Goal: Task Accomplishment & Management: Use online tool/utility

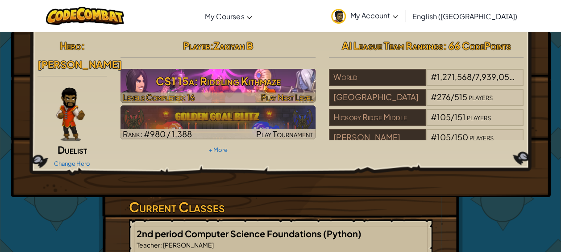
click at [232, 92] on div at bounding box center [217, 97] width 195 height 10
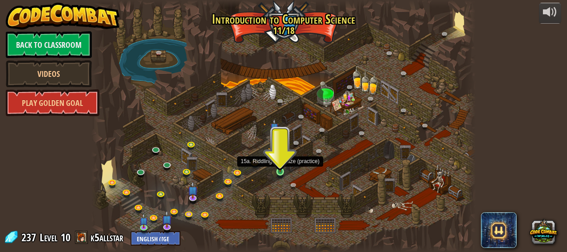
click at [281, 170] on img at bounding box center [280, 162] width 8 height 20
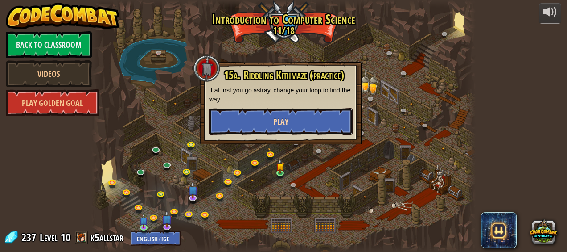
click at [287, 120] on span "Play" at bounding box center [280, 121] width 15 height 11
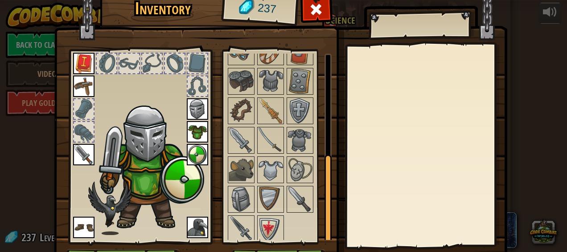
scroll to position [56, 0]
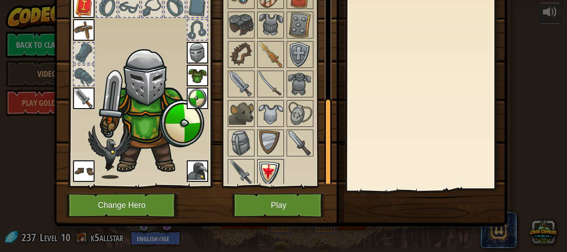
click at [272, 169] on img at bounding box center [270, 172] width 25 height 25
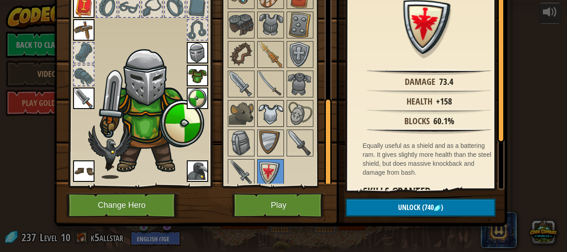
click at [270, 101] on img at bounding box center [270, 113] width 25 height 25
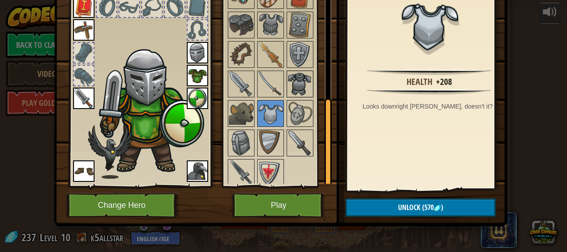
click at [294, 81] on img at bounding box center [300, 83] width 25 height 25
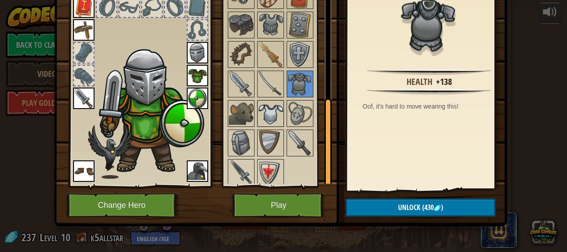
click at [267, 114] on img at bounding box center [270, 113] width 25 height 25
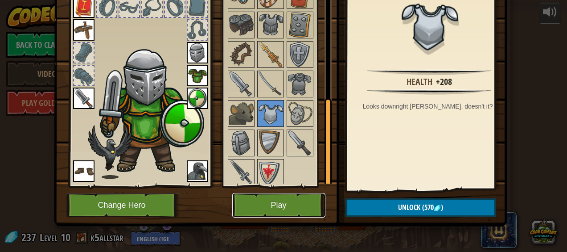
click at [283, 207] on button "Play" at bounding box center [278, 205] width 93 height 25
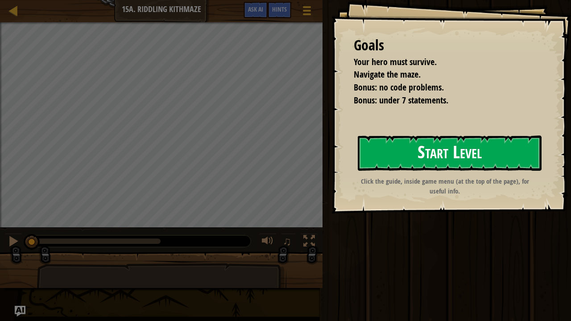
click at [428, 146] on button "Start Level" at bounding box center [450, 153] width 184 height 35
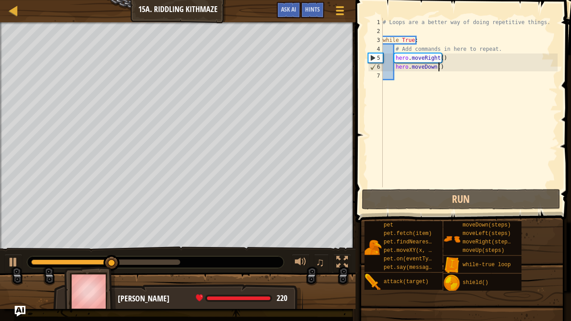
click at [458, 64] on div "# Loops are a better way of doing repetitive things. while True : # Add command…" at bounding box center [469, 111] width 177 height 187
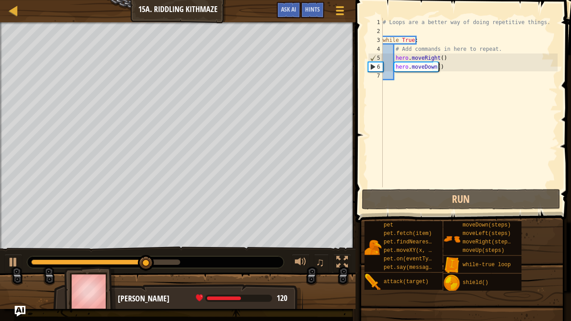
click at [458, 64] on div "# Loops are a better way of doing repetitive things. while True : # Add command…" at bounding box center [469, 111] width 177 height 187
click at [454, 66] on div "# Loops are a better way of doing repetitive things. while True : # Add command…" at bounding box center [469, 111] width 177 height 187
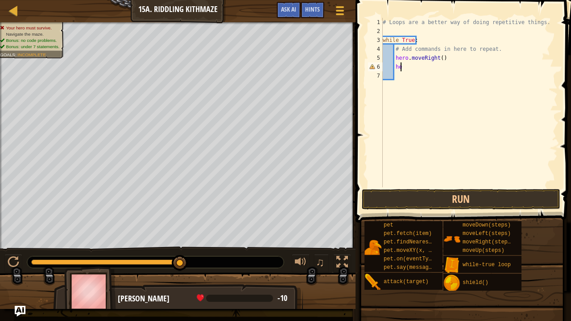
type textarea "h"
click at [439, 58] on div "# Loops are a better way of doing repetitive things. while True : # Add command…" at bounding box center [469, 111] width 177 height 187
type textarea "hero.moveRight(2)"
click at [390, 194] on button "Run" at bounding box center [461, 199] width 198 height 21
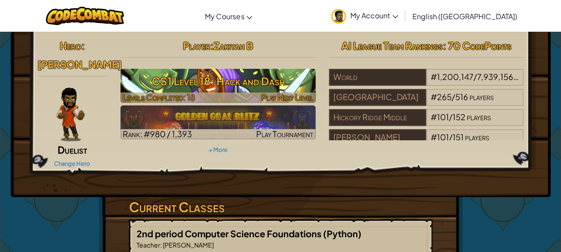
click at [305, 77] on h3 "CS1 Level 18: Hack and Dash" at bounding box center [217, 81] width 195 height 20
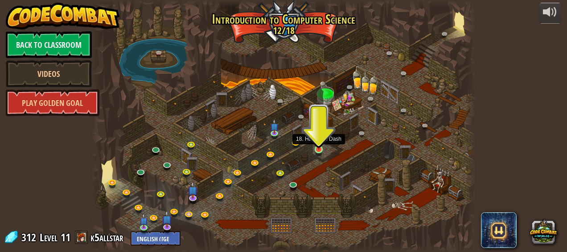
click at [323, 143] on img at bounding box center [318, 140] width 8 height 20
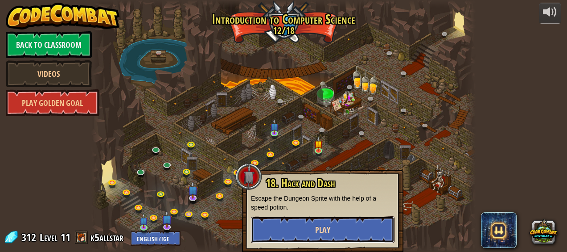
click at [326, 226] on span "Play" at bounding box center [322, 229] width 15 height 11
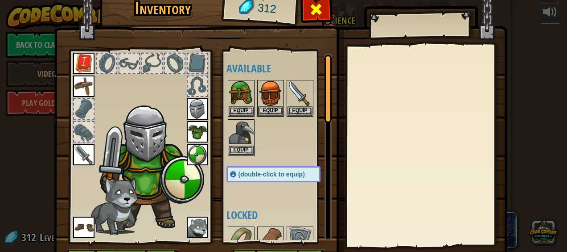
click at [305, 21] on div at bounding box center [316, 12] width 28 height 28
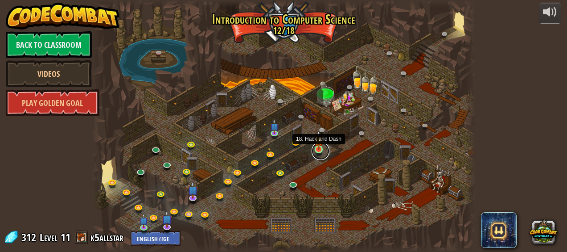
click at [314, 153] on link at bounding box center [321, 151] width 18 height 18
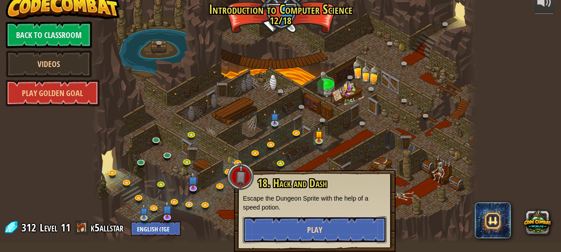
click at [297, 225] on button "Play" at bounding box center [315, 229] width 144 height 27
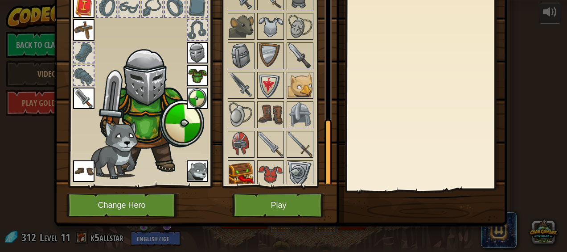
click at [240, 181] on div at bounding box center [241, 173] width 27 height 27
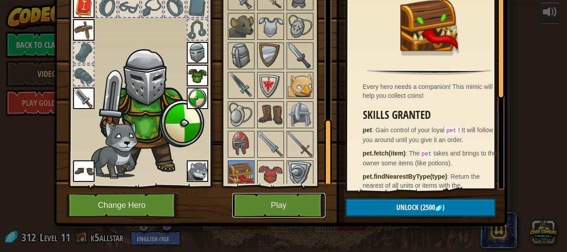
click at [254, 206] on button "Play" at bounding box center [278, 205] width 93 height 25
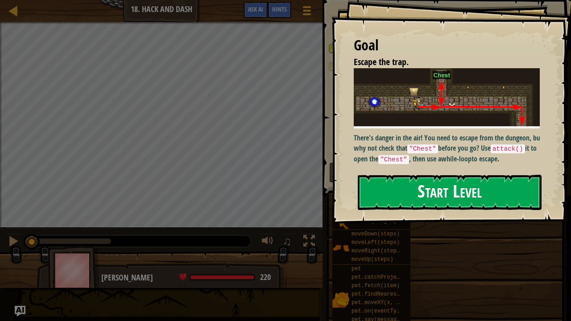
click at [372, 189] on button "Start Level" at bounding box center [450, 192] width 184 height 35
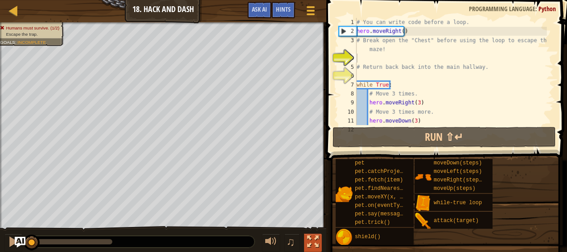
click at [309, 238] on div at bounding box center [313, 241] width 12 height 12
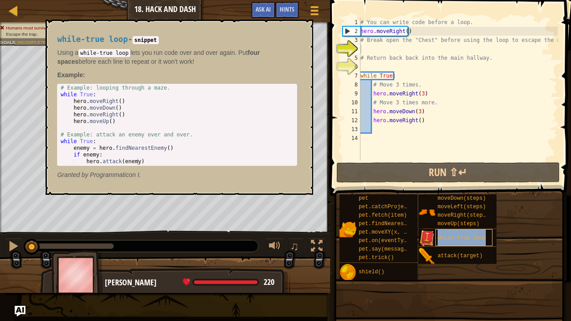
click at [460, 238] on span "while-true loop" at bounding box center [462, 238] width 48 height 6
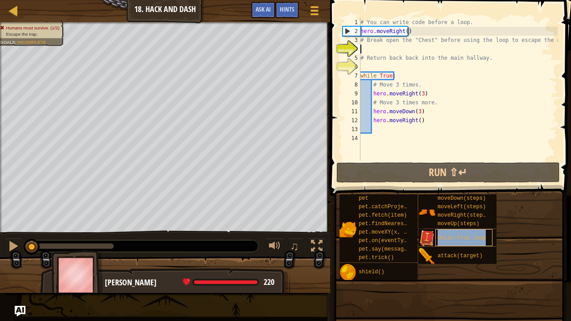
click at [460, 238] on span "while-true loop" at bounding box center [462, 238] width 48 height 6
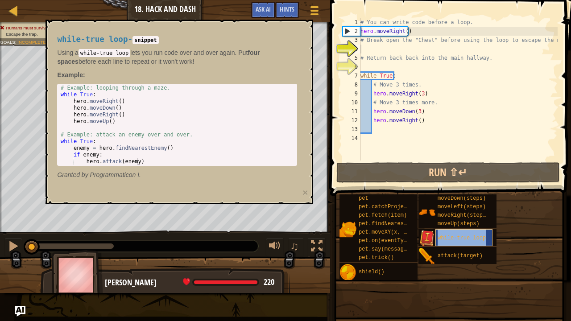
click at [460, 238] on span "while-true loop" at bounding box center [462, 238] width 48 height 6
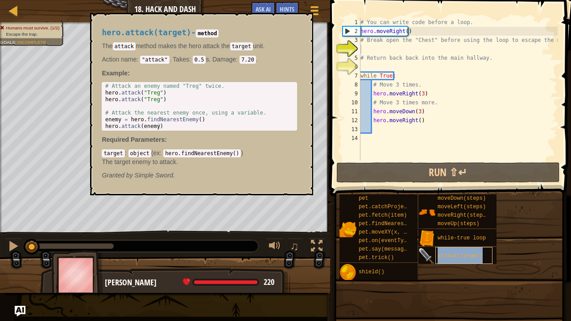
click at [446, 251] on span "attack(target)" at bounding box center [460, 256] width 45 height 6
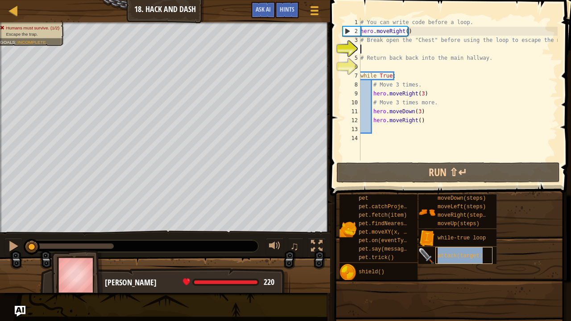
click at [446, 251] on span "attack(target)" at bounding box center [460, 256] width 45 height 6
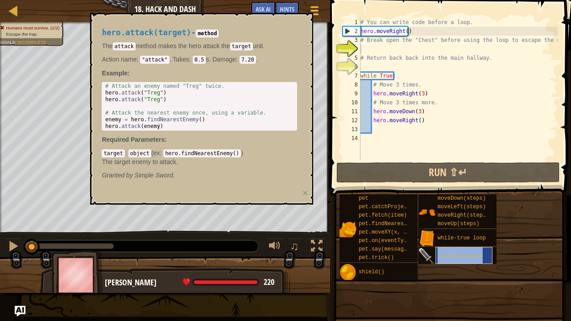
click at [446, 251] on span "attack(target)" at bounding box center [460, 256] width 45 height 6
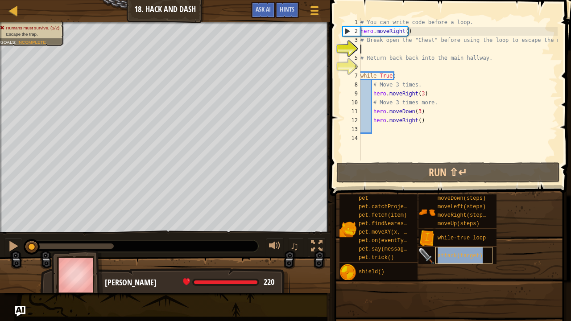
click at [446, 251] on span "attack(target)" at bounding box center [460, 256] width 45 height 6
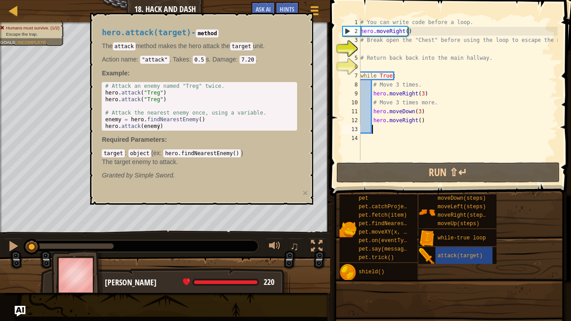
click at [377, 130] on div "# You can write code before a loop. hero . moveRight ( ) # Break open the "Ches…" at bounding box center [458, 98] width 199 height 161
click at [377, 130] on div "# You can write code before a loop. hero . moveRight ( ) # Break open the "Ches…" at bounding box center [458, 89] width 199 height 143
click at [539, 242] on div "pet pet.catchProjectile(arrow) pet.fetch(item) pet.findNearestByType(type) pet.…" at bounding box center [452, 237] width 226 height 87
click at [481, 251] on div "attack(target)" at bounding box center [463, 255] width 57 height 17
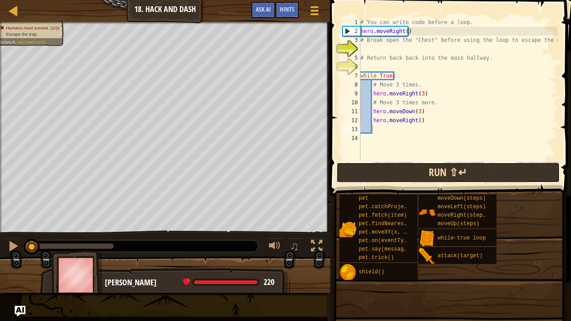
click at [382, 165] on button "Run ⇧↵" at bounding box center [447, 172] width 223 height 21
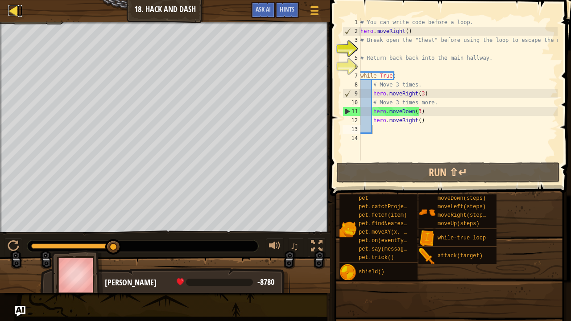
click at [15, 10] on div at bounding box center [13, 10] width 11 height 11
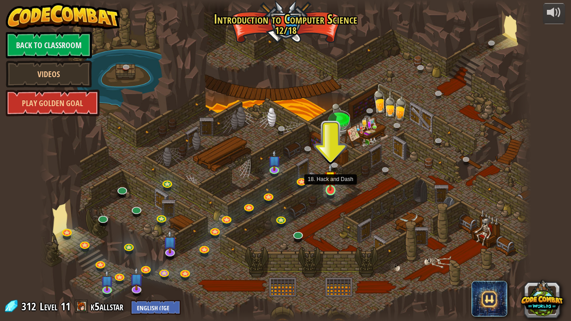
click at [330, 190] on img at bounding box center [330, 177] width 12 height 28
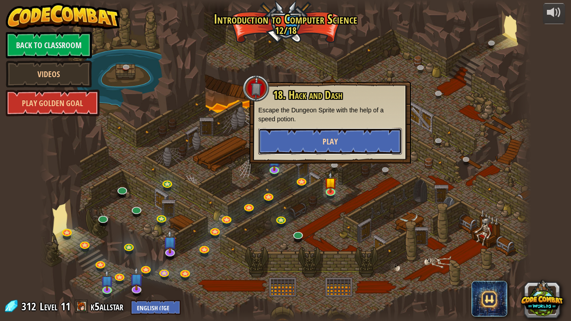
click at [323, 151] on button "Play" at bounding box center [330, 141] width 144 height 27
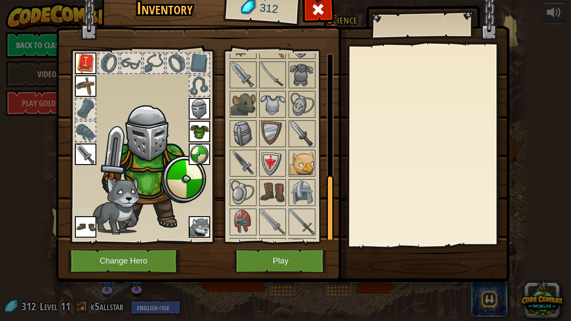
scroll to position [334, 0]
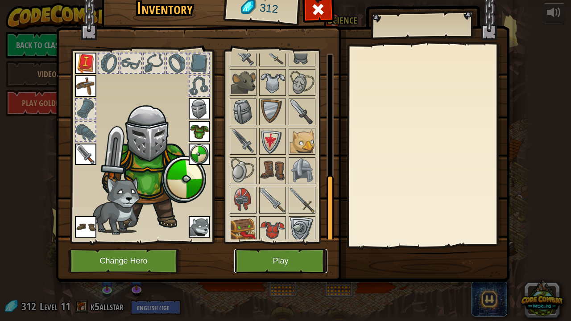
click at [274, 251] on button "Play" at bounding box center [280, 261] width 93 height 25
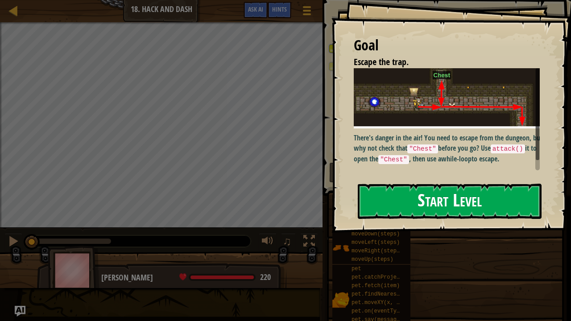
click at [373, 190] on button "Start Level" at bounding box center [450, 201] width 184 height 35
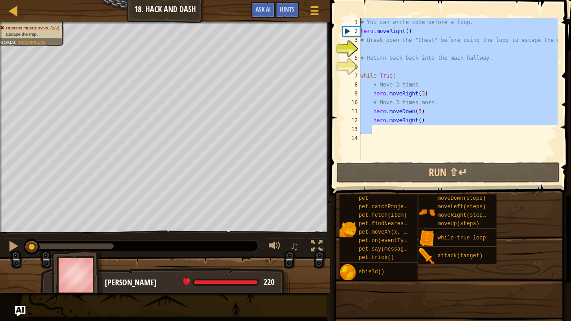
drag, startPoint x: 413, startPoint y: 127, endPoint x: 350, endPoint y: 19, distance: 125.4
click at [350, 19] on div "1 2 3 4 5 6 7 8 9 10 11 12 13 14 # You can write code before a loop. hero . mov…" at bounding box center [449, 89] width 217 height 143
type textarea "# You can write code before a loop. hero.moveRight()"
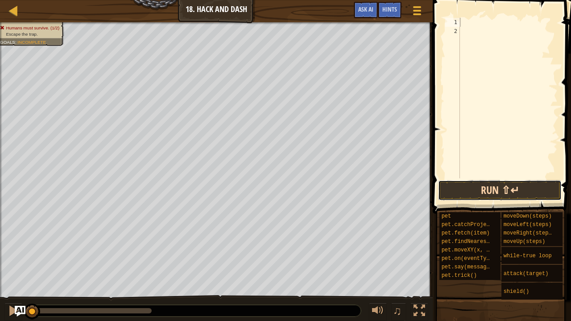
click at [471, 186] on button "Run ⇧↵" at bounding box center [500, 190] width 124 height 21
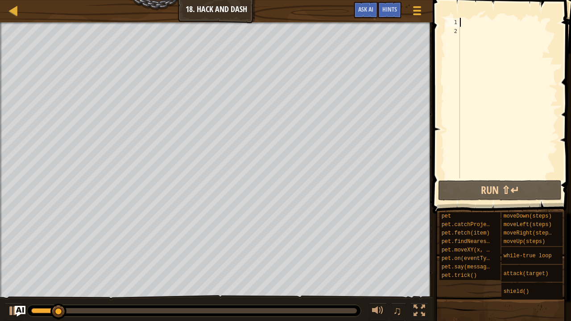
type textarea "h"
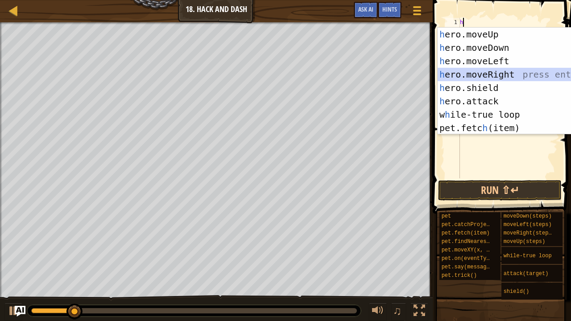
click at [493, 74] on div "h ero.moveUp press enter h ero.moveDown press enter h ero.moveLeft press enter …" at bounding box center [519, 95] width 162 height 134
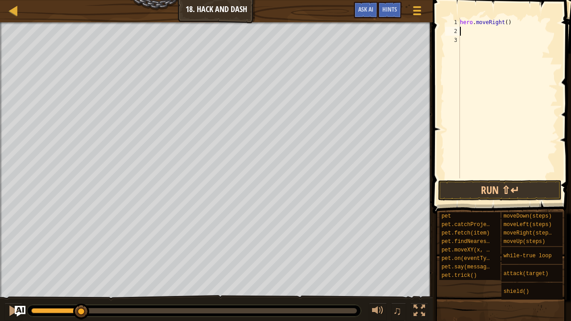
type textarea "h"
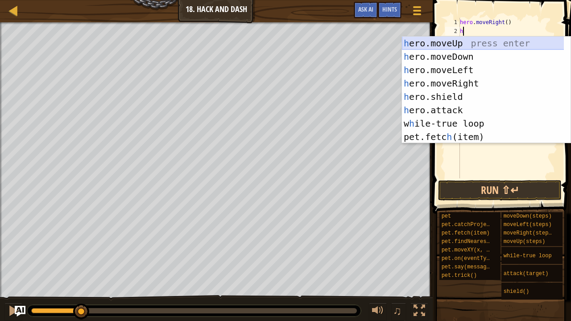
click at [458, 39] on div "h ero.moveUp press enter h ero.moveDown press enter h ero.moveLeft press enter …" at bounding box center [483, 104] width 162 height 134
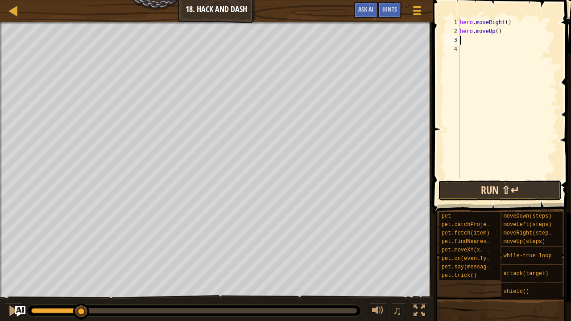
click at [497, 190] on button "Run ⇧↵" at bounding box center [500, 190] width 124 height 21
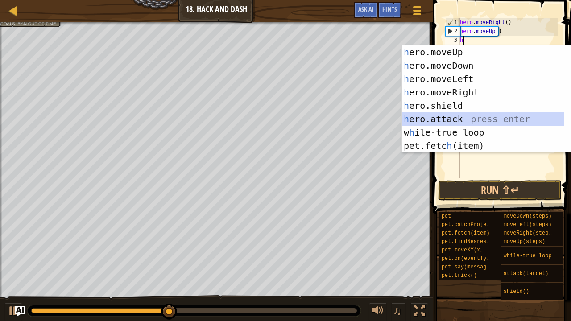
click at [434, 114] on div "h ero.moveUp press enter h ero.moveDown press enter h ero.moveLeft press enter …" at bounding box center [483, 112] width 162 height 134
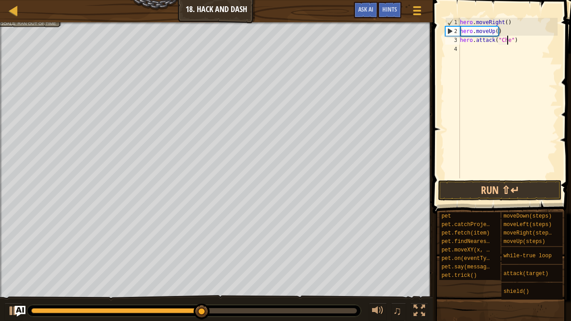
scroll to position [4, 4]
type textarea "hero.attack("Chest")"
click at [467, 195] on button "Run ⇧↵" at bounding box center [500, 190] width 124 height 21
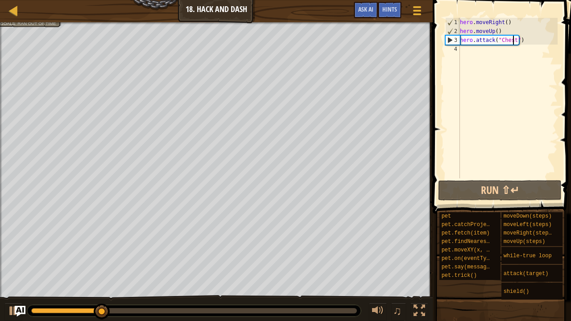
click at [470, 50] on div "hero . moveRight ( ) hero . moveUp ( ) hero . attack ( "Chest" )" at bounding box center [507, 107] width 99 height 178
type textarea "h"
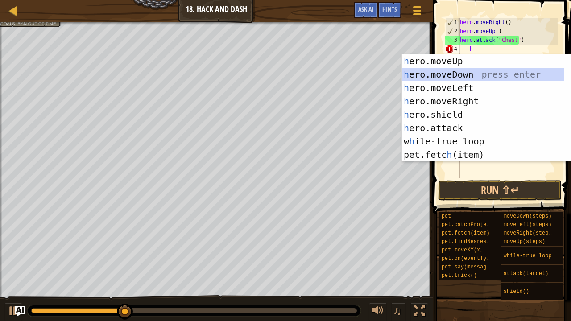
click at [452, 77] on div "h ero.moveUp press enter h ero.moveDown press enter h ero.moveLeft press enter …" at bounding box center [483, 121] width 162 height 134
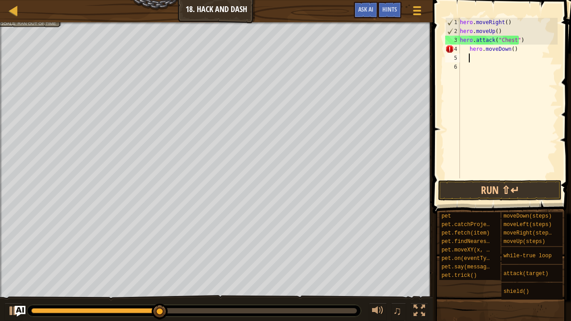
click at [465, 49] on div "hero . moveRight ( ) hero . moveUp ( ) hero . attack ( "Chest" ) hero . moveDow…" at bounding box center [507, 107] width 99 height 178
click at [512, 49] on div "hero . moveRight ( ) hero . moveUp ( ) hero . attack ( "Chest" ) hero . moveDow…" at bounding box center [507, 107] width 99 height 178
type textarea "h"
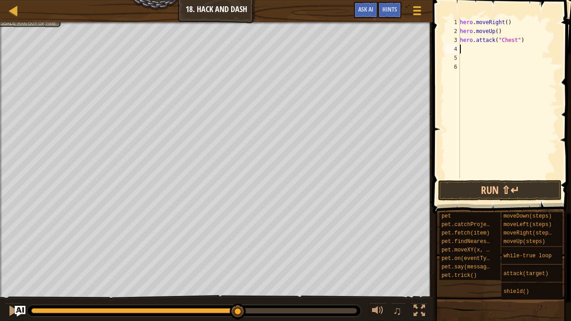
type textarea "h"
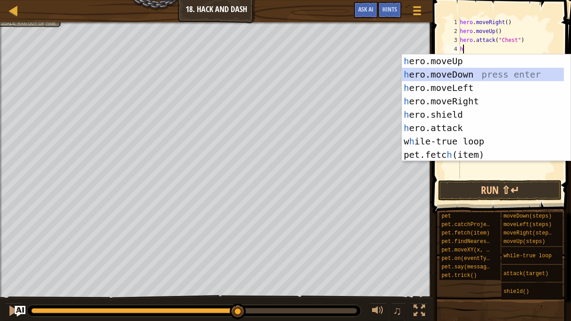
click at [453, 74] on div "h ero.moveUp press enter h ero.moveDown press enter h ero.moveLeft press enter …" at bounding box center [483, 121] width 162 height 134
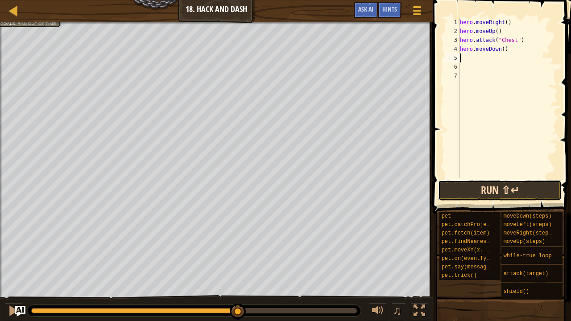
click at [474, 186] on button "Run ⇧↵" at bounding box center [500, 190] width 124 height 21
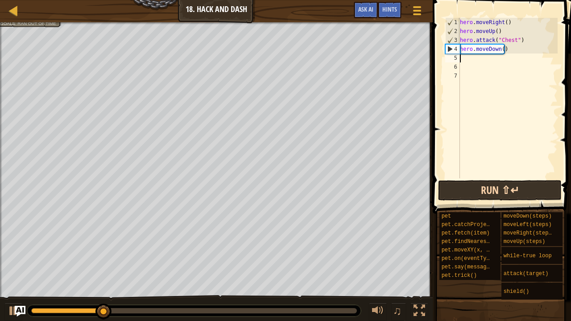
type textarea "h"
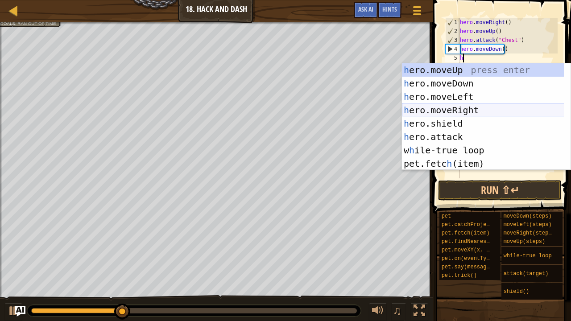
click at [461, 107] on div "h ero.moveUp press enter h ero.moveDown press enter h ero.moveLeft press enter …" at bounding box center [483, 130] width 162 height 134
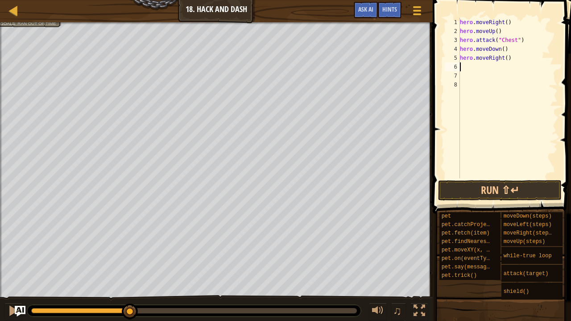
type textarea "3"
click at [504, 59] on div "hero . moveRight ( ) hero . moveUp ( ) hero . attack ( "Chest" ) hero . moveDow…" at bounding box center [507, 107] width 99 height 178
click at [473, 66] on div "hero . moveRight ( ) hero . moveUp ( ) hero . attack ( "Chest" ) hero . moveDow…" at bounding box center [507, 107] width 99 height 178
type textarea "h"
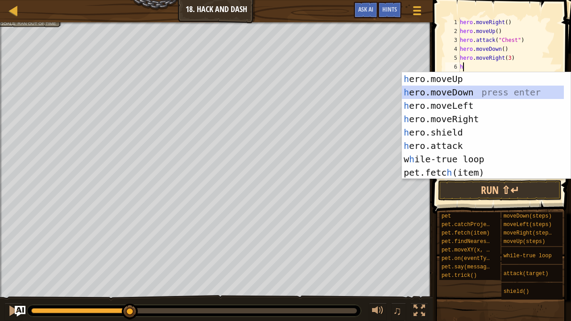
click at [459, 92] on div "h ero.moveUp press enter h ero.moveDown press enter h ero.moveLeft press enter …" at bounding box center [483, 139] width 162 height 134
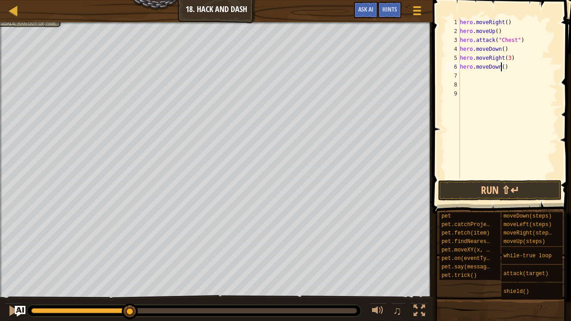
click at [500, 65] on div "hero . moveRight ( ) hero . moveUp ( ) hero . attack ( "Chest" ) hero . moveDow…" at bounding box center [507, 107] width 99 height 178
click at [496, 197] on button "Run ⇧↵" at bounding box center [500, 190] width 124 height 21
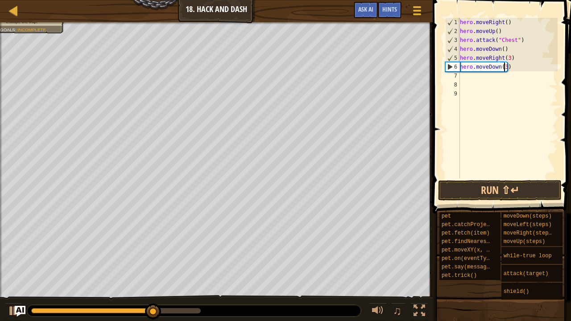
type textarea "hero.moveDown(3)"
click at [490, 179] on span at bounding box center [502, 94] width 145 height 240
click at [504, 188] on button "Run ⇧↵" at bounding box center [500, 190] width 124 height 21
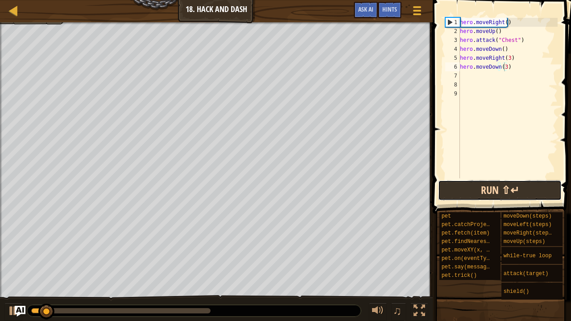
click at [504, 188] on button "Run ⇧↵" at bounding box center [500, 190] width 124 height 21
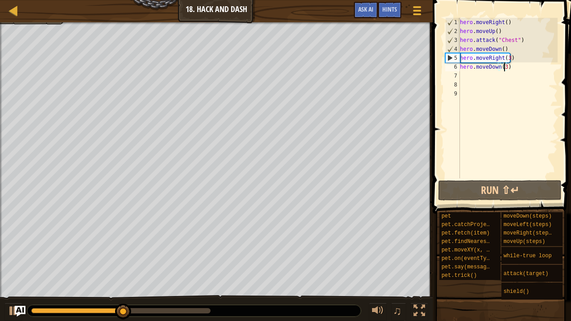
click at [484, 71] on div "hero . moveRight ( ) hero . moveUp ( ) hero . attack ( "Chest" ) hero . moveDow…" at bounding box center [507, 107] width 99 height 178
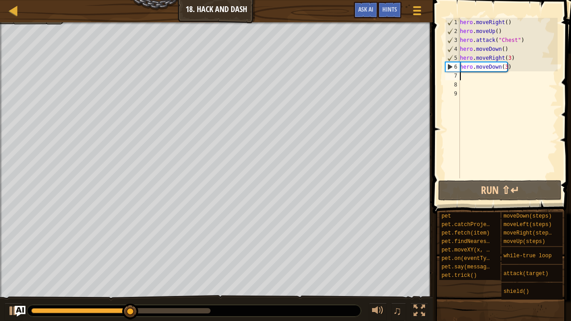
click at [488, 77] on div "hero . moveRight ( ) hero . moveUp ( ) hero . attack ( "Chest" ) hero . moveDow…" at bounding box center [507, 107] width 99 height 178
type textarea "h"
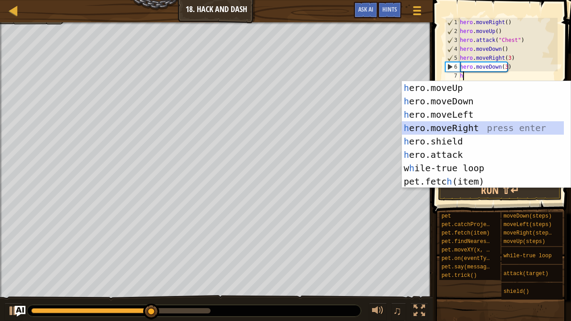
click at [467, 126] on div "h ero.moveUp press enter h ero.moveDown press enter h ero.moveLeft press enter …" at bounding box center [483, 148] width 162 height 134
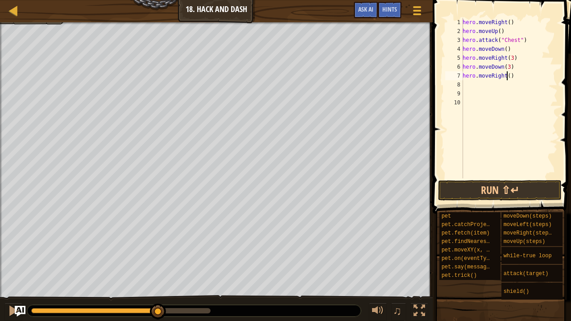
click at [506, 74] on div "hero . moveRight ( ) hero . moveUp ( ) hero . attack ( "Chest" ) hero . moveDow…" at bounding box center [509, 107] width 97 height 178
type textarea "hero.moveRight(3)"
click at [496, 191] on button "Run ⇧↵" at bounding box center [500, 190] width 124 height 21
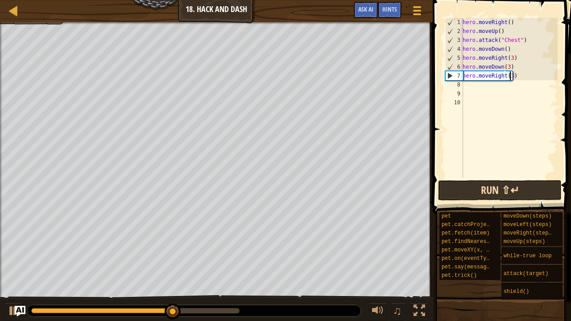
scroll to position [4, 0]
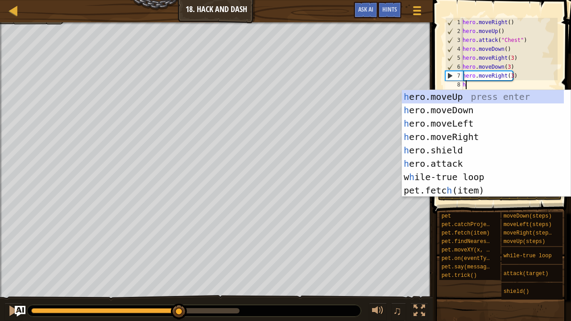
type textarea "h"
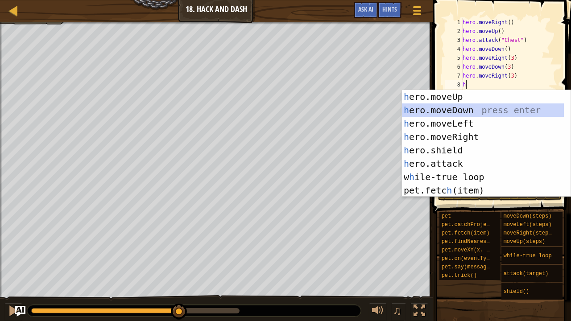
click at [434, 107] on div "h ero.moveUp press enter h ero.moveDown press enter h ero.moveLeft press enter …" at bounding box center [483, 157] width 162 height 134
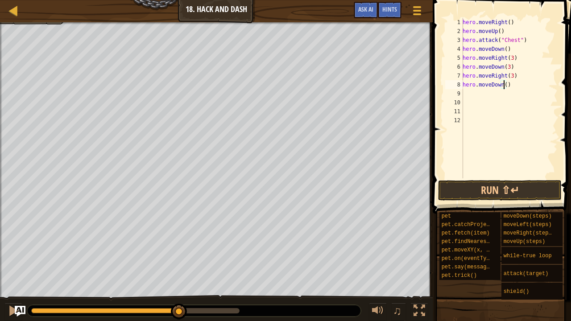
click at [503, 83] on div "hero . moveRight ( ) hero . moveUp ( ) hero . attack ( "Chest" ) hero . moveDow…" at bounding box center [509, 107] width 97 height 178
type textarea "hero.moveDown(3)"
click at [491, 194] on button "Run ⇧↵" at bounding box center [500, 190] width 124 height 21
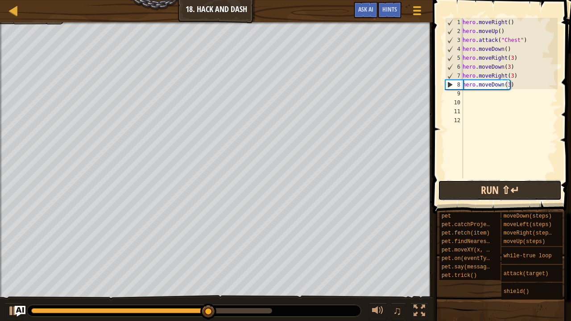
click at [491, 194] on button "Run ⇧↵" at bounding box center [500, 190] width 124 height 21
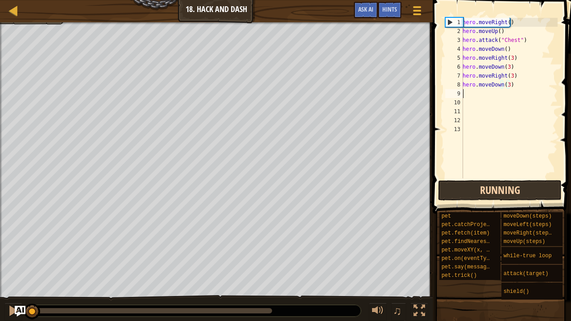
scroll to position [4, 0]
type textarea "h"
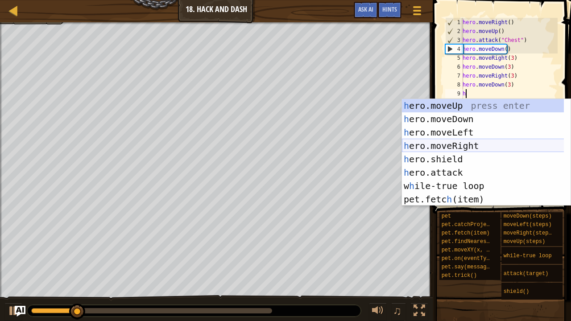
click at [462, 145] on div "h ero.moveUp press enter h ero.moveDown press enter h ero.moveLeft press enter …" at bounding box center [483, 166] width 162 height 134
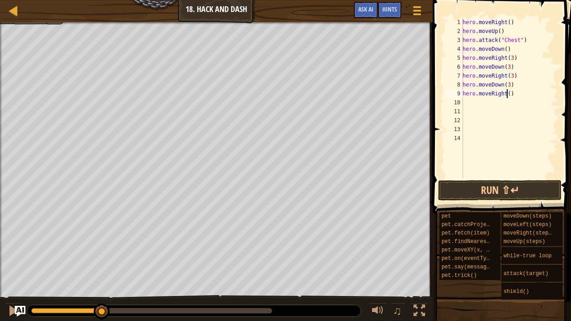
click at [507, 94] on div "hero . moveRight ( ) hero . moveUp ( ) hero . attack ( "Chest" ) hero . moveDow…" at bounding box center [509, 107] width 97 height 178
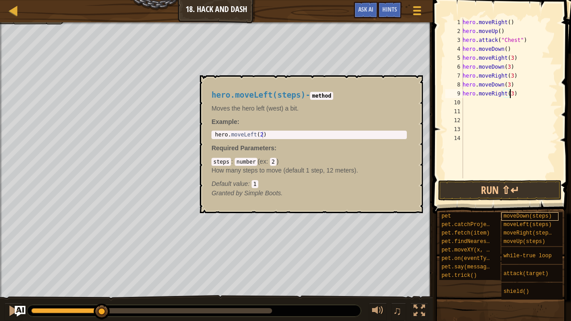
scroll to position [4, 4]
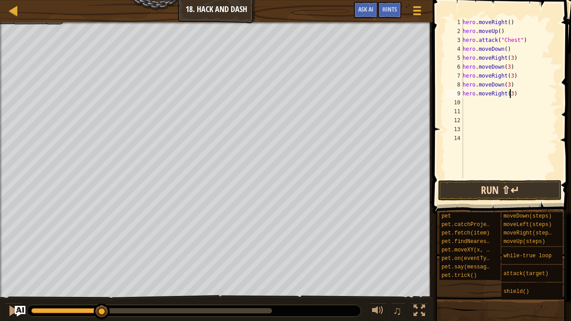
type textarea "hero.moveRight(3)"
click at [494, 190] on button "Run ⇧↵" at bounding box center [500, 190] width 124 height 21
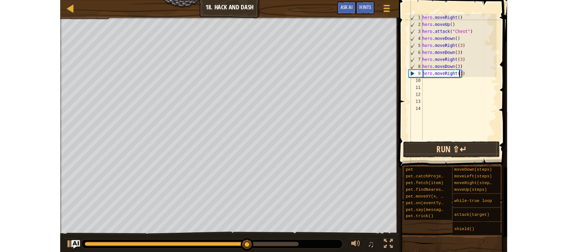
scroll to position [4, 0]
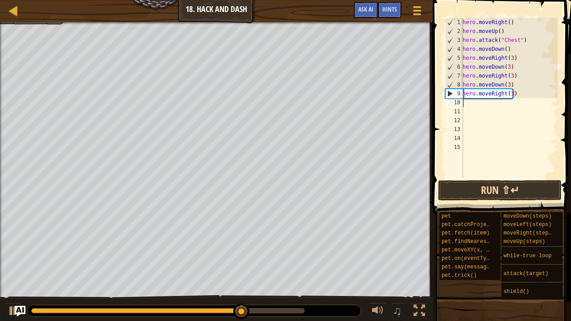
type textarea "h"
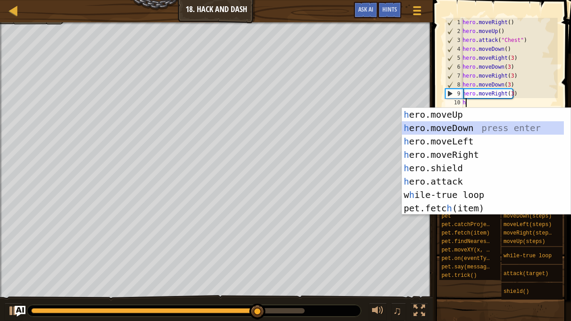
click at [472, 127] on div "h ero.moveUp press enter h ero.moveDown press enter h ero.moveLeft press enter …" at bounding box center [483, 175] width 162 height 134
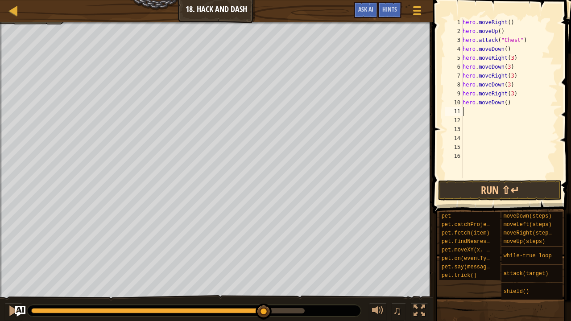
type textarea "h"
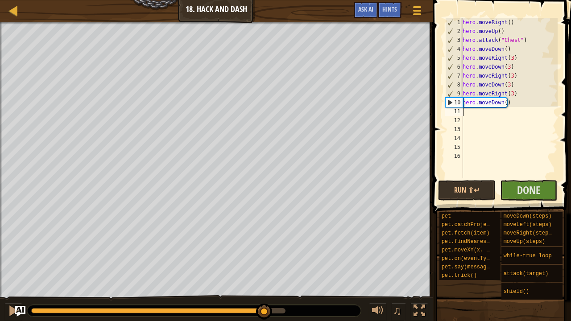
click at [505, 104] on div "hero . moveRight ( ) hero . moveUp ( ) hero . attack ( "Chest" ) hero . moveDow…" at bounding box center [509, 107] width 97 height 178
type textarea "hero.moveDown()"
click at [536, 188] on span "Done" at bounding box center [528, 190] width 23 height 14
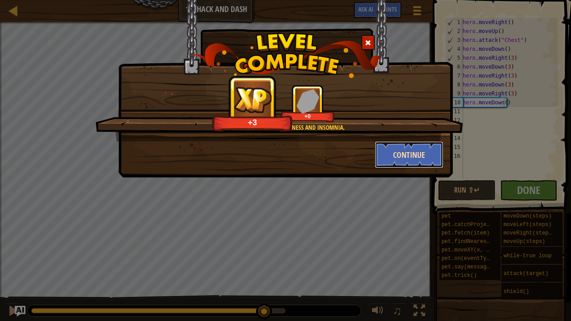
click at [395, 149] on button "Continue" at bounding box center [409, 154] width 69 height 27
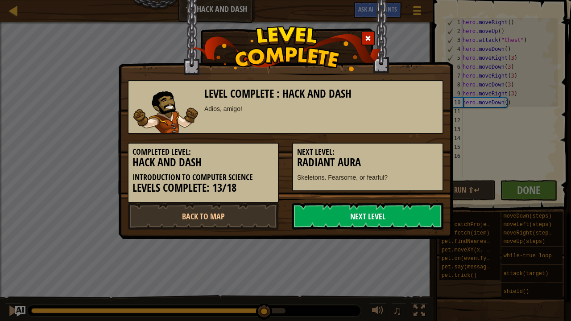
click at [390, 219] on link "Next Level" at bounding box center [367, 216] width 151 height 27
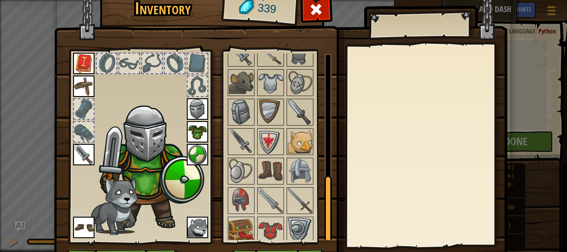
scroll to position [56, 0]
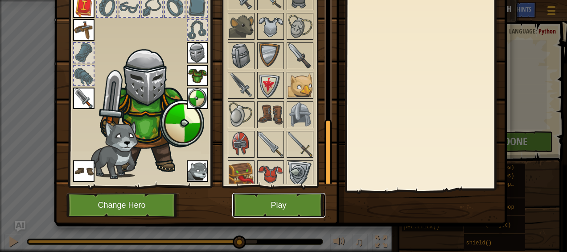
click at [271, 202] on button "Play" at bounding box center [278, 205] width 93 height 25
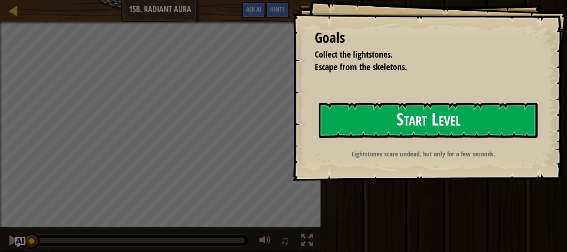
click at [362, 126] on button "Start Level" at bounding box center [428, 120] width 219 height 35
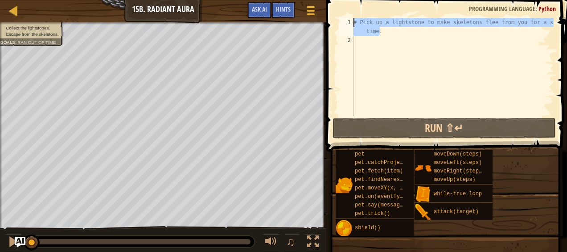
drag, startPoint x: 382, startPoint y: 30, endPoint x: 352, endPoint y: 12, distance: 34.7
click at [352, 12] on div "1 2 # Pick up a lightstone to make skeletons flee from you for a short time. הה…" at bounding box center [446, 93] width 244 height 178
type textarea "# Pick up a lightstone to make skeletons flee from you for a short time."
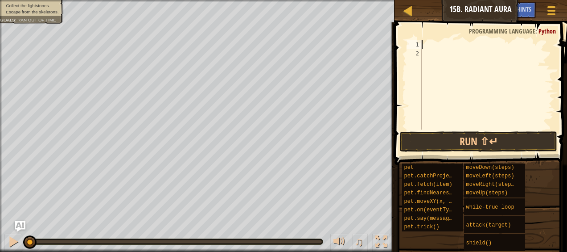
type textarea "h"
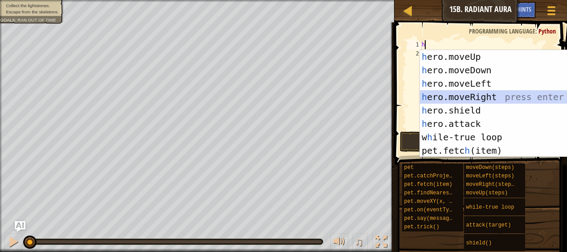
click at [473, 99] on div "h ero.moveUp press enter h ero.moveDown press enter h ero.moveLeft press enter …" at bounding box center [501, 117] width 162 height 134
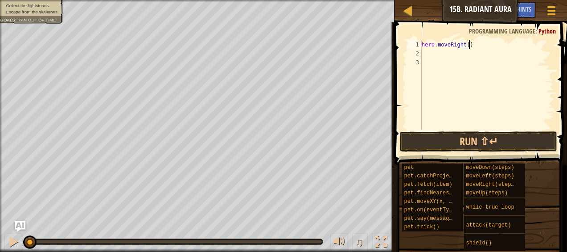
drag, startPoint x: 484, startPoint y: 44, endPoint x: 411, endPoint y: 46, distance: 73.6
click at [411, 46] on div "1 2 3 hero . moveRight ( ) הההההההההההההההההההההההההההההההההההההההההההההההההההה…" at bounding box center [479, 84] width 149 height 89
type textarea "hero.moveRight()"
type textarea "h"
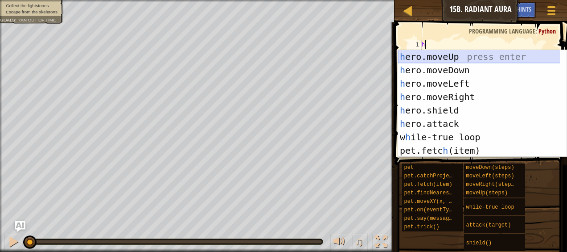
click at [417, 54] on div "h ero.moveUp press enter h ero.moveDown press enter h ero.moveLeft press enter …" at bounding box center [479, 117] width 162 height 134
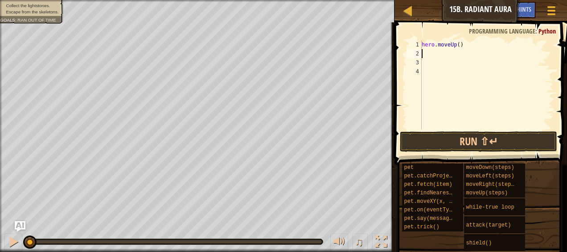
type textarea "h"
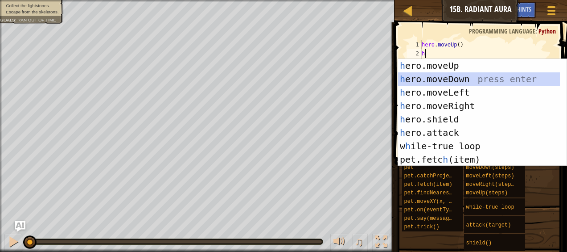
click at [445, 75] on div "h ero.moveUp press enter h ero.moveDown press enter h ero.moveLeft press enter …" at bounding box center [479, 126] width 162 height 134
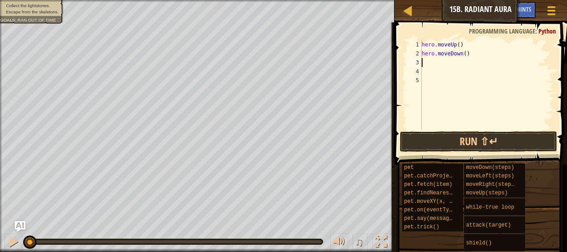
type textarea "h"
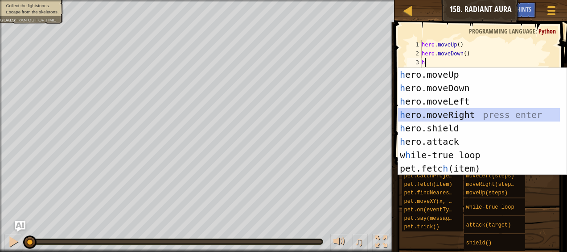
click at [453, 111] on div "h ero.moveUp press enter h ero.moveDown press enter h ero.moveLeft press enter …" at bounding box center [479, 135] width 162 height 134
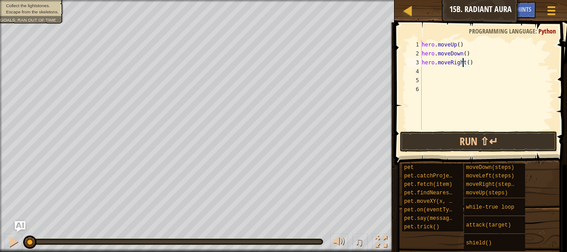
click at [463, 62] on div "hero . moveUp ( ) hero . moveDown ( ) hero . moveRight ( )" at bounding box center [487, 93] width 134 height 107
click at [465, 63] on div "hero . moveUp ( ) hero . moveDown ( ) hero . moveRight ( )" at bounding box center [487, 93] width 134 height 107
type textarea "hero.moveRight(2)"
click at [473, 135] on button "Run ⇧↵" at bounding box center [478, 141] width 157 height 21
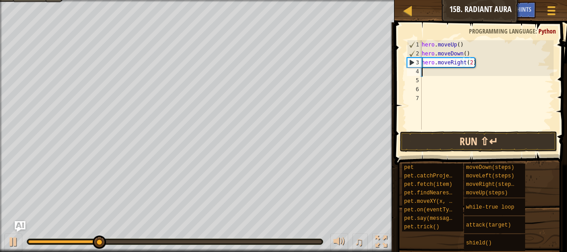
scroll to position [4, 0]
type textarea "h"
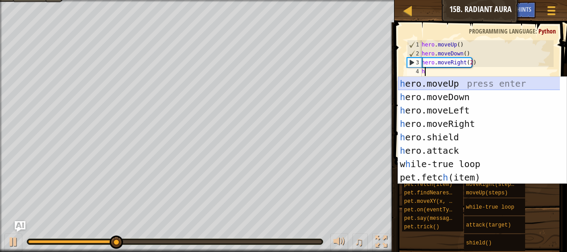
click at [454, 85] on div "h ero.moveUp press enter h ero.moveDown press enter h ero.moveLeft press enter …" at bounding box center [479, 144] width 162 height 134
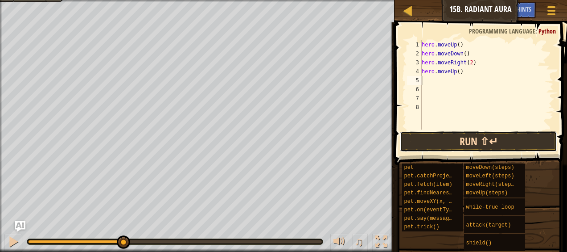
click at [463, 136] on button "Run ⇧↵" at bounding box center [478, 141] width 157 height 21
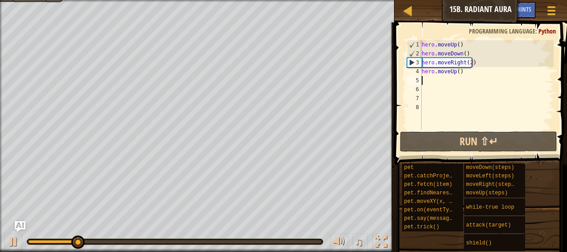
type textarea "h"
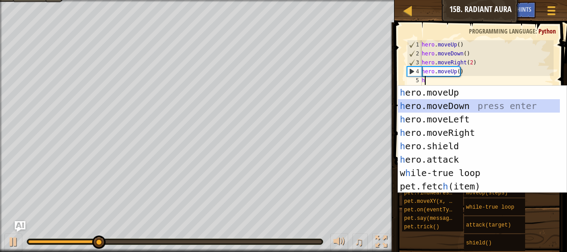
click at [456, 102] on div "h ero.moveUp press enter h ero.moveDown press enter h ero.moveLeft press enter …" at bounding box center [479, 153] width 162 height 134
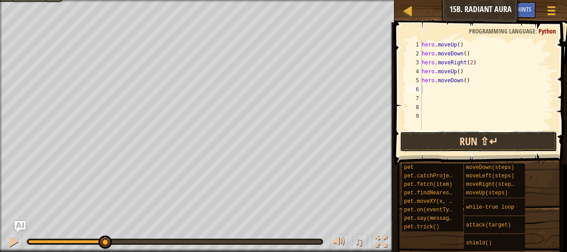
click at [456, 138] on button "Run ⇧↵" at bounding box center [478, 141] width 157 height 21
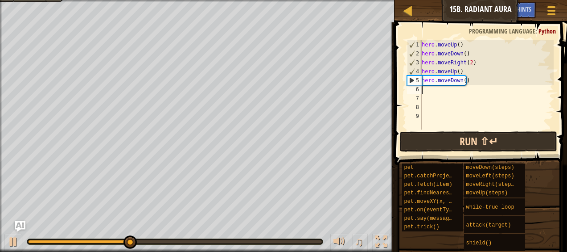
type textarea "h"
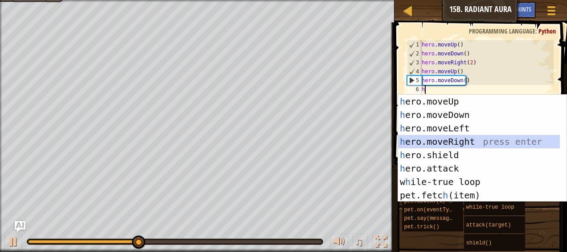
click at [456, 138] on div "h ero.moveUp press enter h ero.moveDown press enter h ero.moveLeft press enter …" at bounding box center [479, 162] width 162 height 134
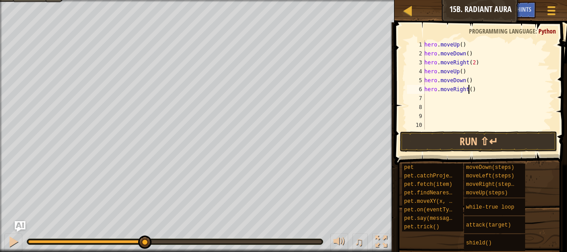
click at [469, 89] on div "hero . moveUp ( ) hero . moveDown ( ) hero . moveRight ( 2 ) hero . moveUp ( ) …" at bounding box center [488, 93] width 131 height 107
type textarea "hero.moveRight(2)"
click at [457, 99] on div "hero . moveUp ( ) hero . moveDown ( ) hero . moveRight ( 2 ) hero . moveUp ( ) …" at bounding box center [488, 93] width 131 height 107
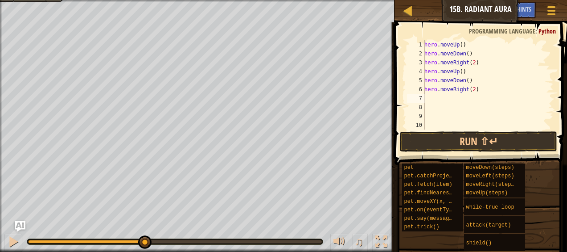
type textarea "h"
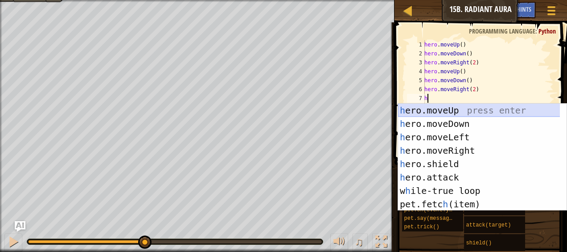
click at [446, 110] on div "h ero.moveUp press enter h ero.moveDown press enter h ero.moveLeft press enter …" at bounding box center [479, 170] width 162 height 134
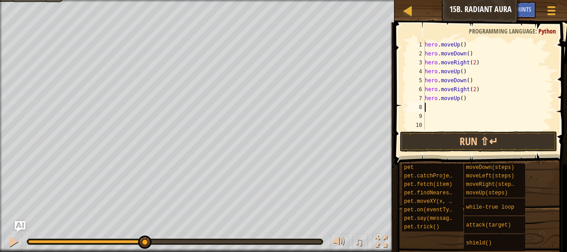
type textarea "h"
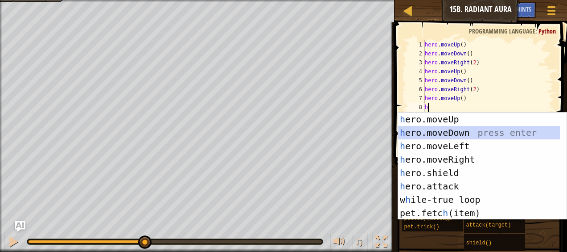
click at [446, 128] on div "h ero.moveUp press enter h ero.moveDown press enter h ero.moveLeft press enter …" at bounding box center [479, 179] width 162 height 134
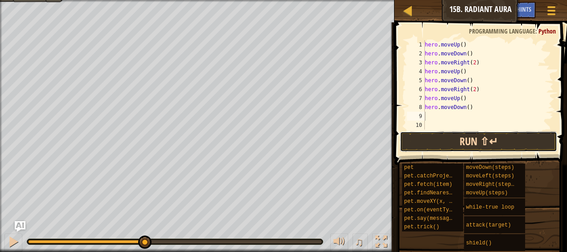
click at [466, 146] on button "Run ⇧↵" at bounding box center [478, 141] width 157 height 21
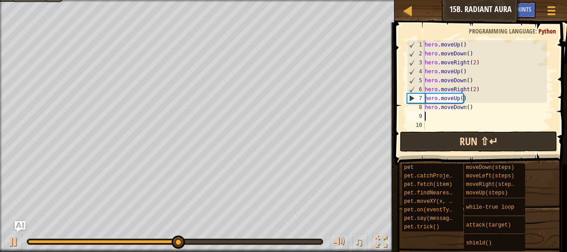
type textarea "h"
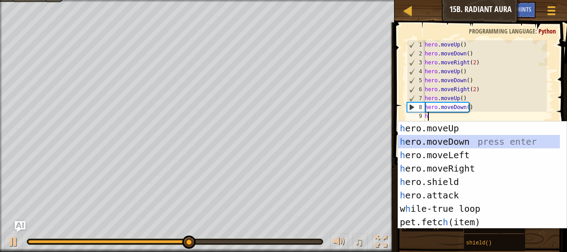
click at [454, 143] on div "h ero.moveUp press enter h ero.moveDown press enter h ero.moveLeft press enter …" at bounding box center [479, 188] width 162 height 134
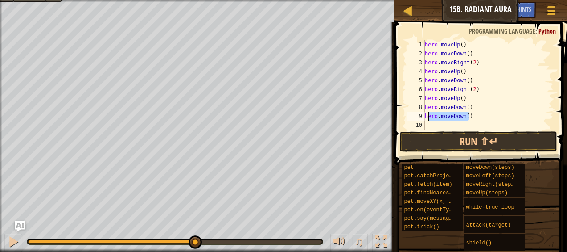
drag, startPoint x: 472, startPoint y: 120, endPoint x: 427, endPoint y: 118, distance: 45.1
click at [427, 118] on div "hero . moveUp ( ) hero . moveDown ( ) hero . moveRight ( 2 ) hero . moveUp ( ) …" at bounding box center [485, 93] width 124 height 107
type textarea "he"
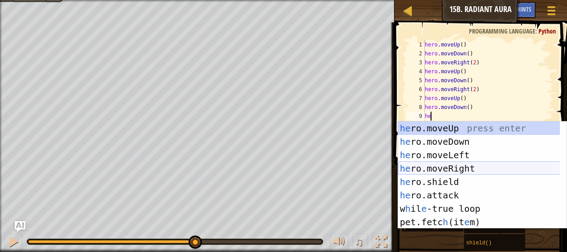
click at [457, 173] on div "he ro.moveUp press enter he ro.moveDown press enter he ro.moveLeft press enter …" at bounding box center [479, 188] width 162 height 134
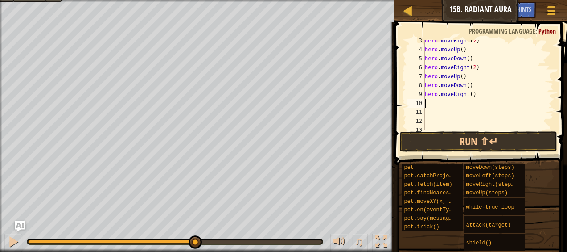
scroll to position [22, 0]
click at [469, 95] on div "hero . moveRight ( 2 ) hero . moveUp ( ) hero . moveDown ( ) hero . moveRight (…" at bounding box center [485, 89] width 124 height 107
type textarea "hero.moveRight(2)"
click at [477, 140] on button "Run ⇧↵" at bounding box center [478, 141] width 157 height 21
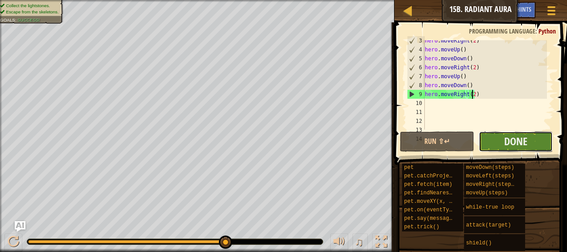
click at [494, 143] on button "Done" at bounding box center [516, 141] width 74 height 21
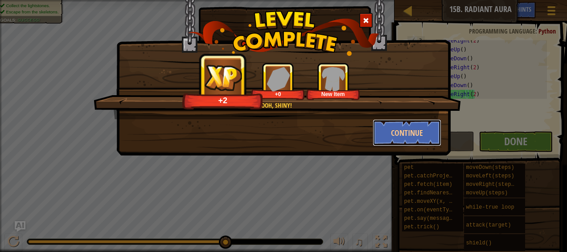
click at [397, 125] on button "Continue" at bounding box center [407, 132] width 69 height 27
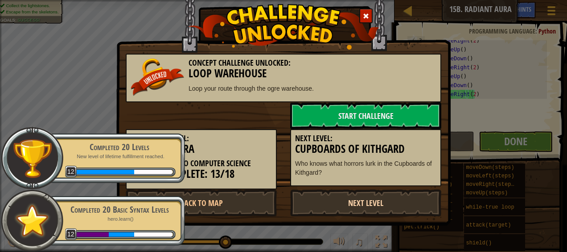
click at [405, 191] on link "Next Level" at bounding box center [365, 202] width 151 height 27
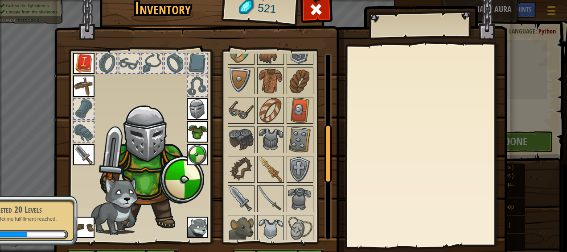
scroll to position [253, 0]
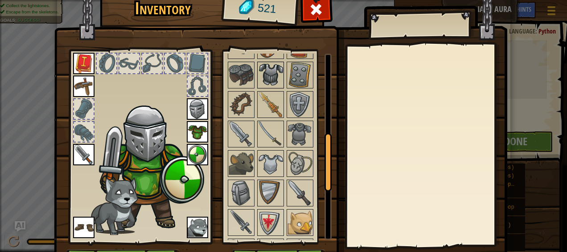
click at [272, 64] on img at bounding box center [270, 74] width 25 height 25
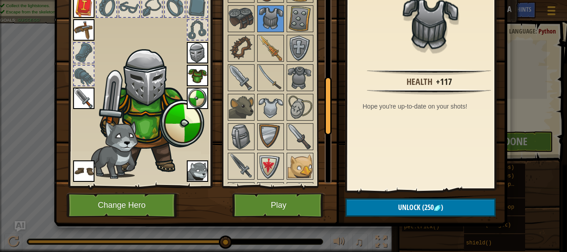
scroll to position [43, 0]
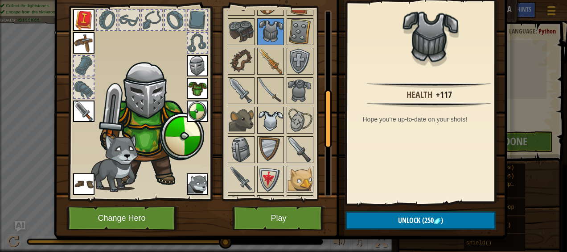
click at [258, 110] on img at bounding box center [270, 119] width 25 height 25
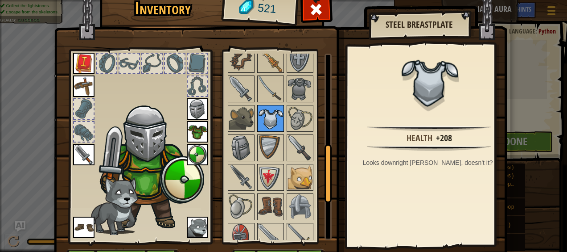
scroll to position [361, 0]
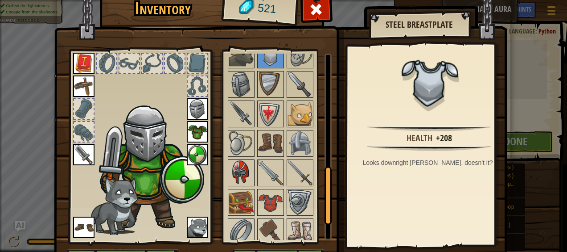
click at [234, 162] on img at bounding box center [241, 172] width 25 height 25
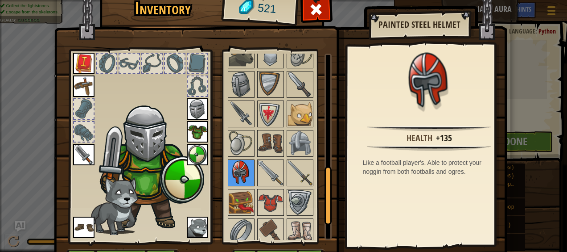
click at [234, 162] on img at bounding box center [241, 172] width 25 height 25
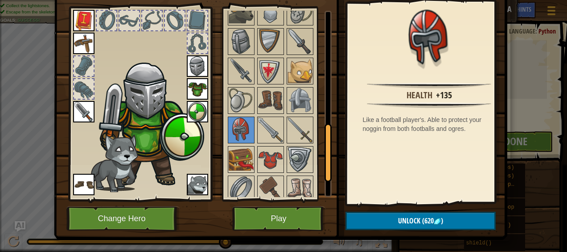
scroll to position [43, 0]
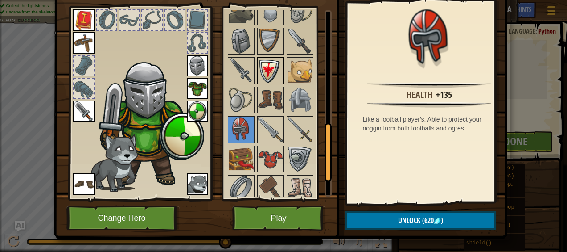
click at [261, 75] on img at bounding box center [270, 70] width 25 height 25
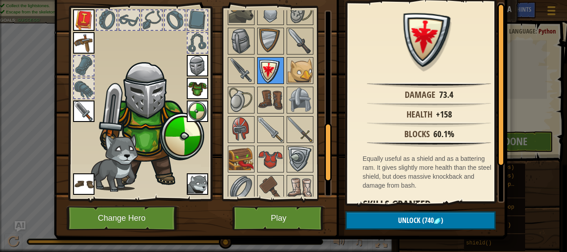
click at [261, 75] on img at bounding box center [270, 70] width 25 height 25
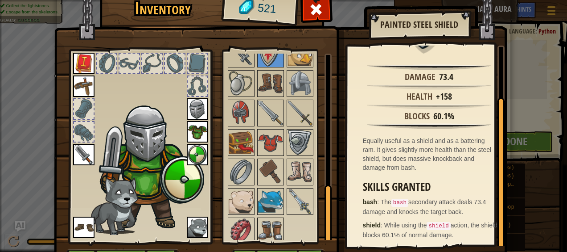
scroll to position [56, 0]
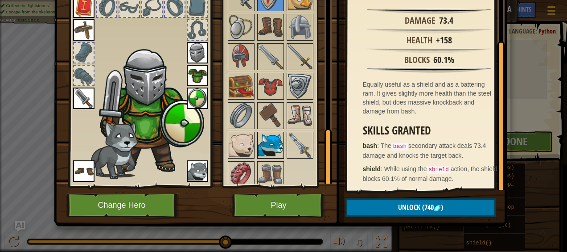
click at [264, 146] on img at bounding box center [270, 144] width 25 height 25
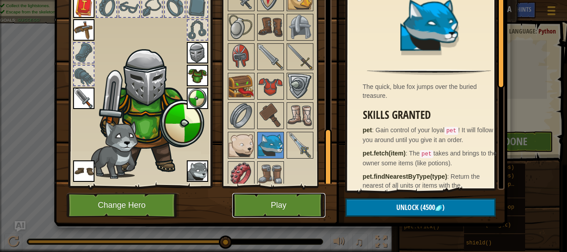
click at [282, 202] on button "Play" at bounding box center [278, 205] width 93 height 25
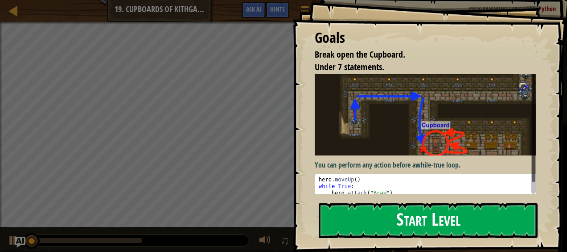
click at [434, 223] on button "Start Level" at bounding box center [428, 219] width 219 height 35
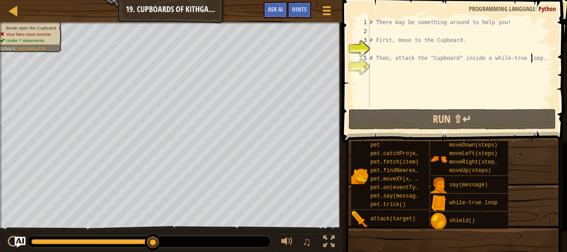
click at [534, 60] on div "# There may be something around to help you! # First, move to the Cupboard. # T…" at bounding box center [461, 71] width 186 height 107
type textarea "# Then, attack the "Cupboard" inside a while-true loop."
